Goal: Task Accomplishment & Management: Use online tool/utility

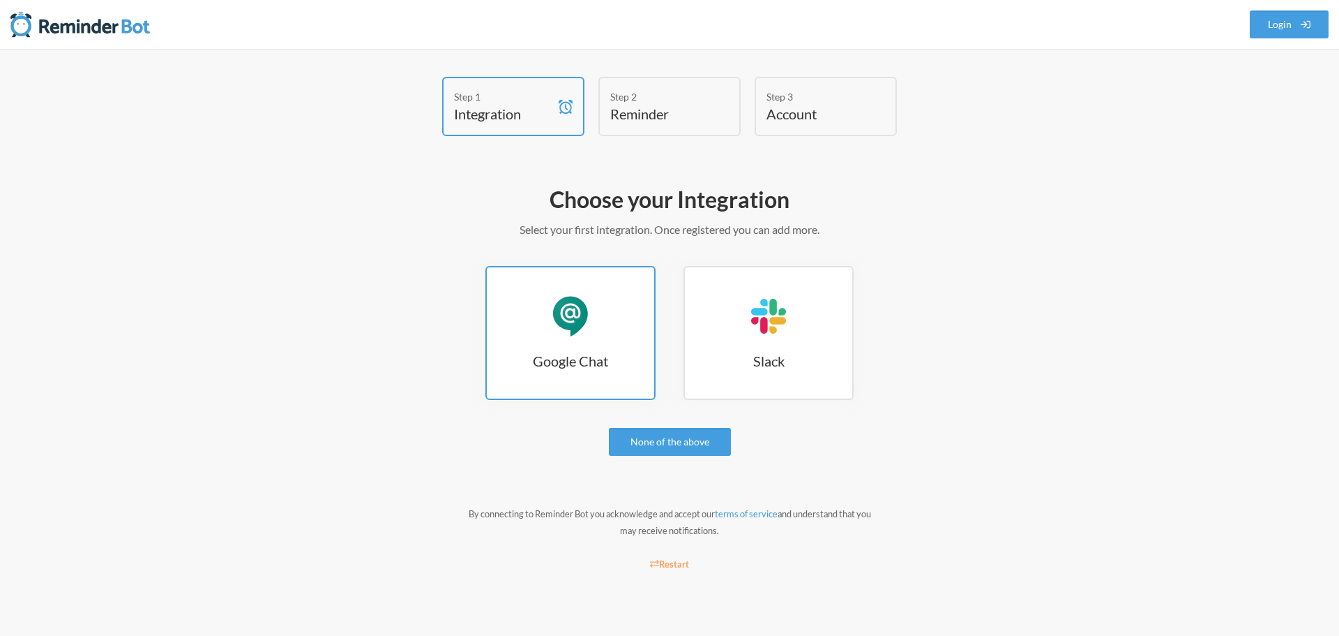
click at [601, 329] on link "Google Chat Google Chat" at bounding box center [571, 333] width 170 height 134
click at [586, 292] on link "Google Chat Google Chat" at bounding box center [571, 333] width 170 height 134
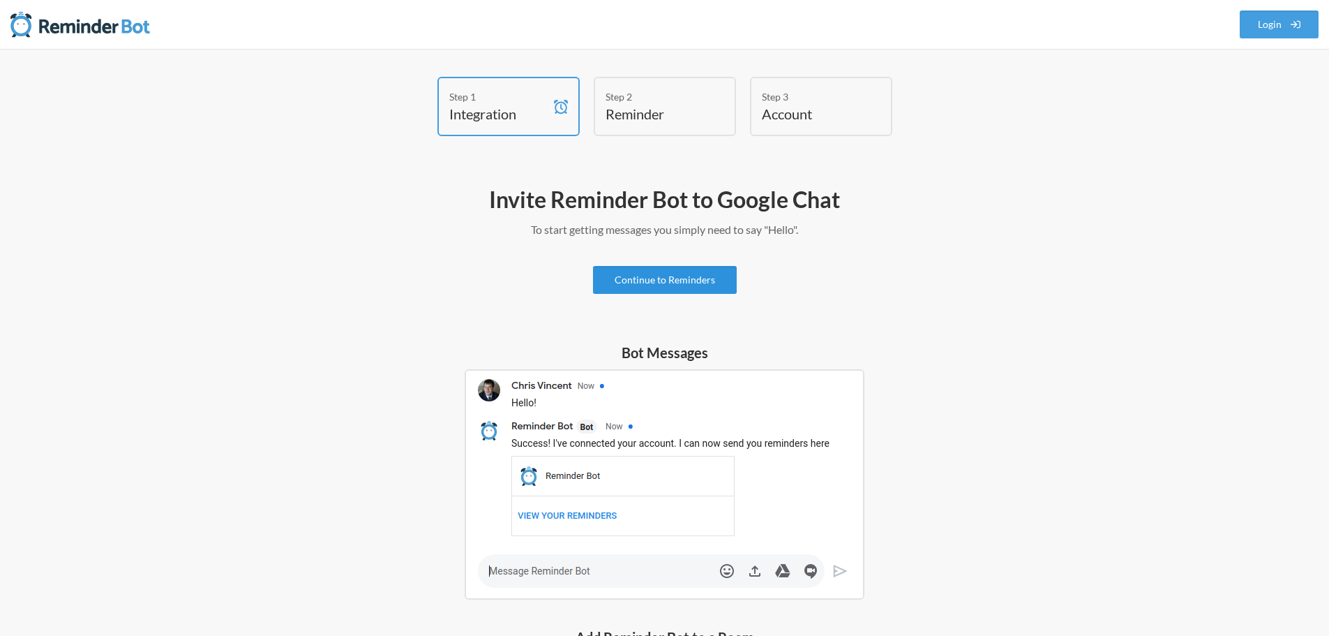
click at [678, 285] on link "Continue to Reminders" at bounding box center [665, 280] width 144 height 28
click at [668, 278] on link "Continue to Reminders" at bounding box center [665, 280] width 144 height 28
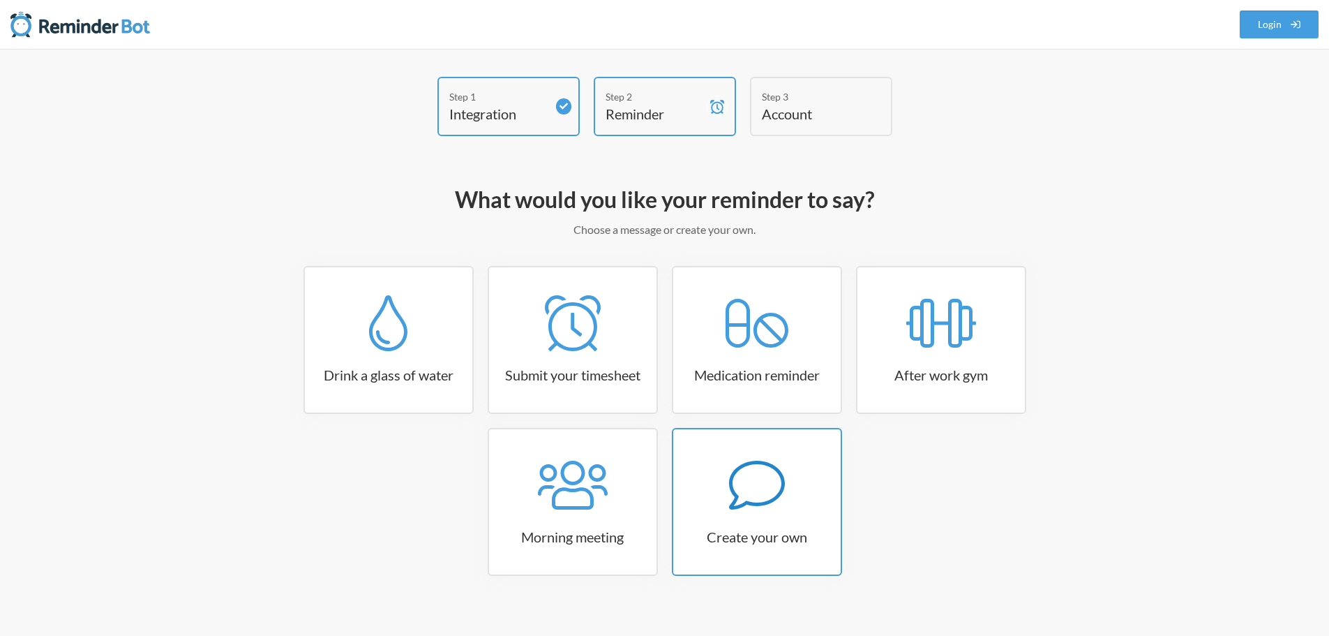
click at [756, 485] on icon at bounding box center [757, 485] width 56 height 56
select select "09:30:00"
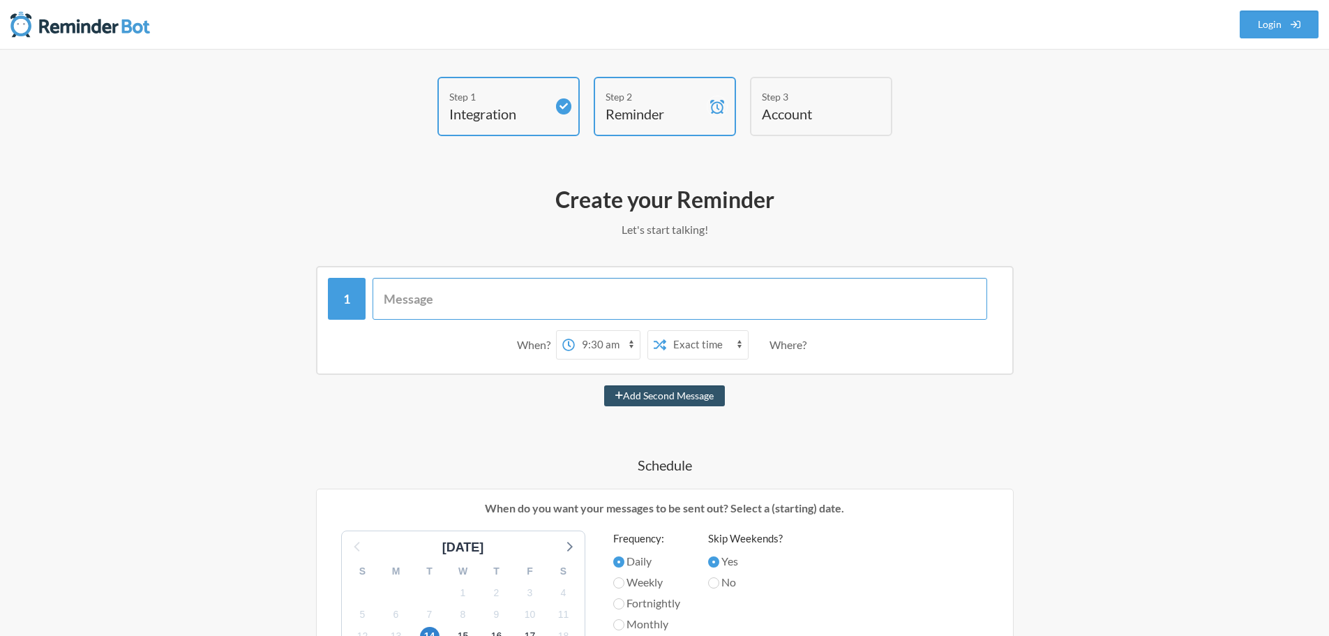
click at [497, 304] on input "text" at bounding box center [680, 299] width 615 height 42
paste input "October + November Artworks / Reels / Captions"
type input "October + November Artworks / Reels / Captions"
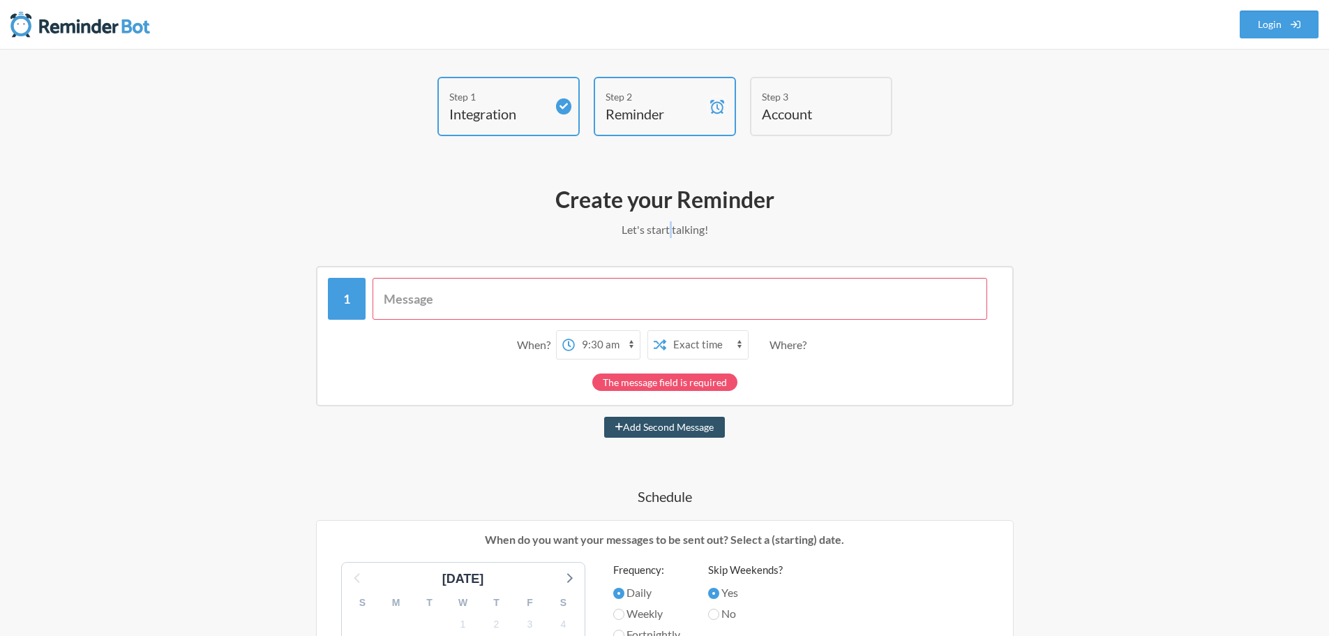
click at [671, 227] on p "Let's start talking!" at bounding box center [664, 229] width 809 height 17
click at [525, 195] on h2 "Create your Reminder" at bounding box center [664, 199] width 809 height 29
click at [689, 201] on h2 "Create your Reminder" at bounding box center [664, 199] width 809 height 29
